Goal: Find specific page/section: Find specific page/section

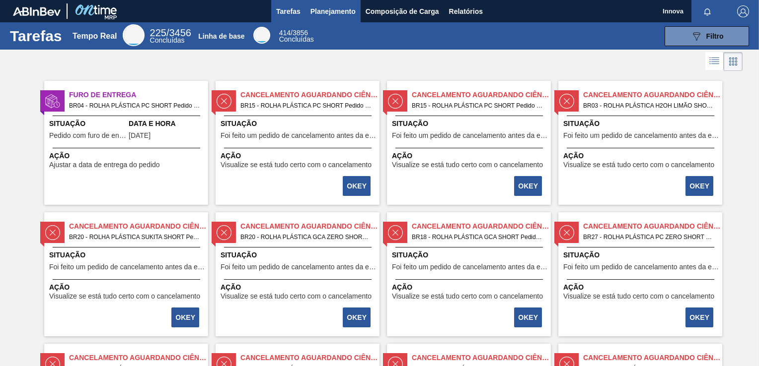
click at [318, 5] on span "Planejamento" at bounding box center [332, 11] width 45 height 12
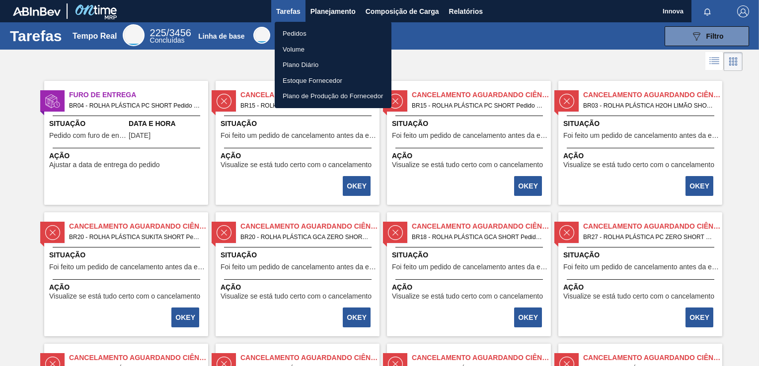
click at [310, 35] on li "Pedidos" at bounding box center [333, 34] width 117 height 16
